Goal: Share content

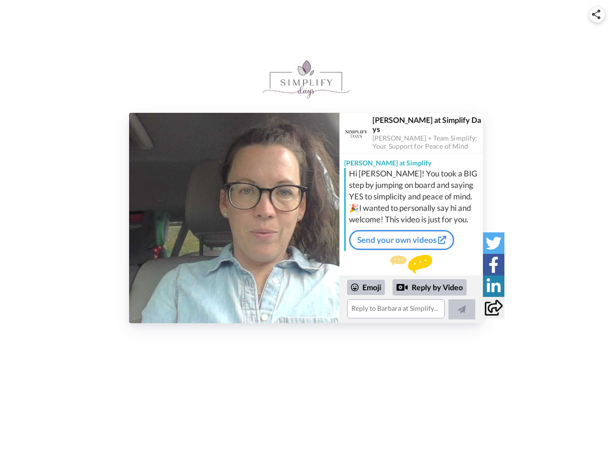
click at [598, 14] on img at bounding box center [596, 15] width 9 height 10
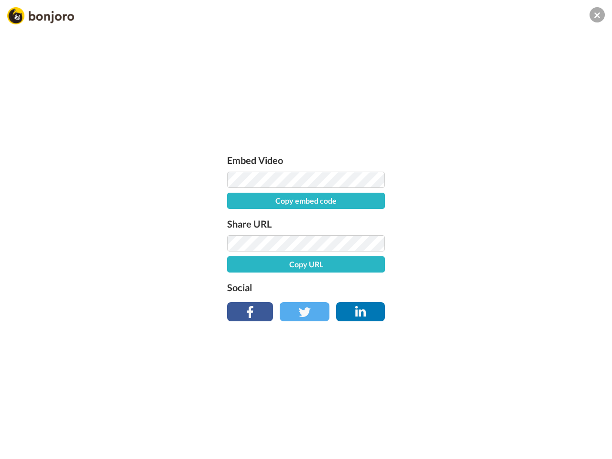
click at [234, 218] on label "Share URL" at bounding box center [306, 223] width 158 height 15
click at [411, 300] on div "Embed Video Copy embed code Share URL Copy URL Social" at bounding box center [306, 281] width 612 height 459
click at [367, 288] on label "Social" at bounding box center [306, 287] width 158 height 15
click at [430, 288] on div "Embed Video Copy embed code Share URL Copy URL Social" at bounding box center [306, 281] width 612 height 459
click at [462, 310] on div "Embed Video Copy embed code Share URL Copy URL Social" at bounding box center [306, 281] width 612 height 459
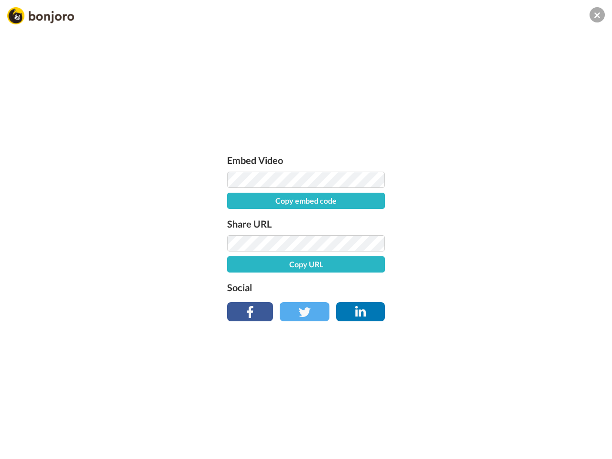
click at [494, 243] on div "Embed Video Copy embed code Share URL Copy URL Social" at bounding box center [306, 281] width 612 height 459
click at [494, 265] on div "Embed Video Copy embed code Share URL Copy URL Social" at bounding box center [306, 281] width 612 height 459
click at [494, 286] on div "Embed Video Copy embed code Share URL Copy URL Social" at bounding box center [306, 281] width 612 height 459
click at [494, 308] on div "Embed Video Copy embed code Share URL Copy URL Social" at bounding box center [306, 281] width 612 height 459
